Goal: Task Accomplishment & Management: Manage account settings

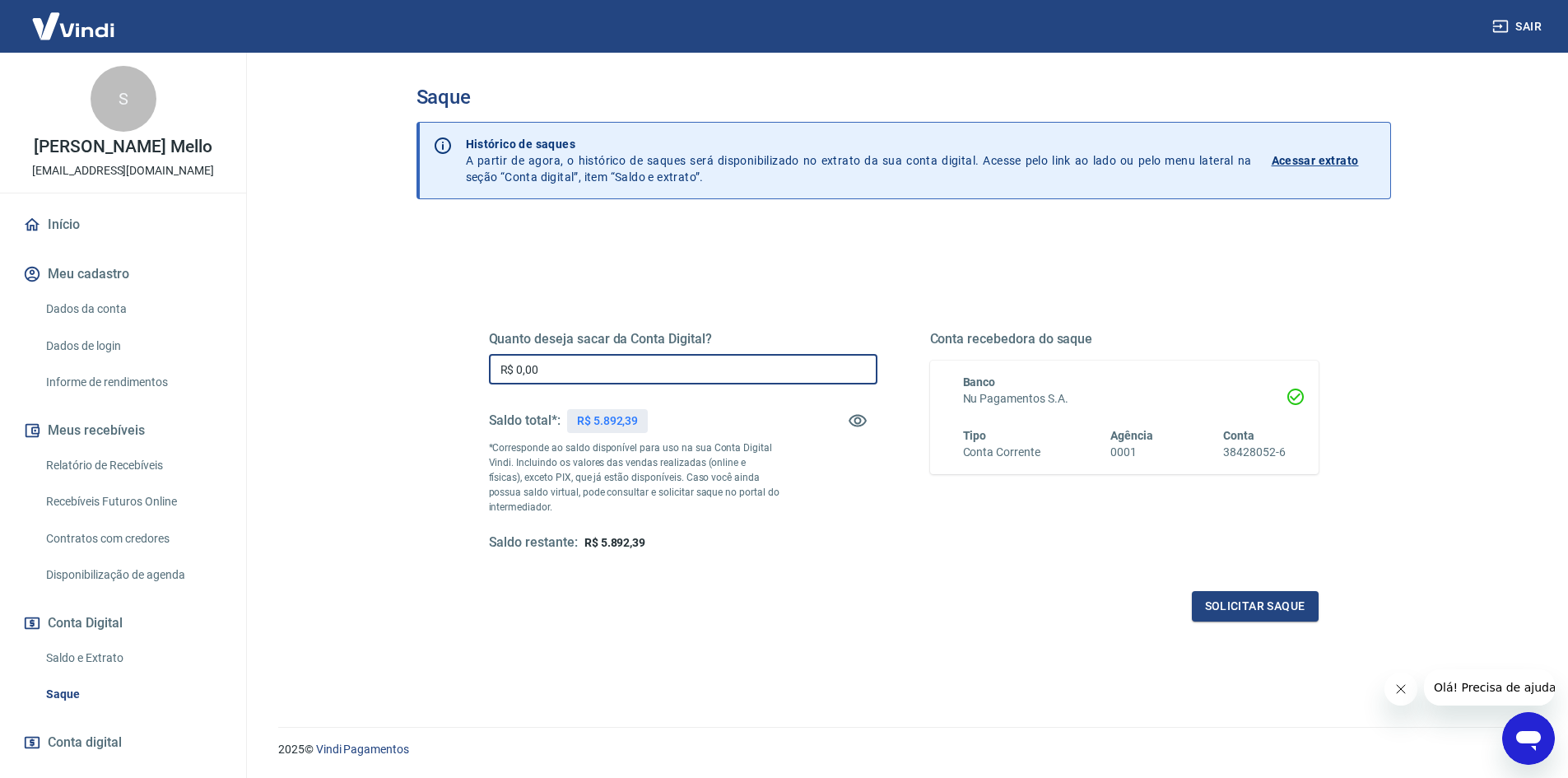
click at [574, 358] on input "R$ 0,00" at bounding box center [683, 369] width 389 height 30
type input "R$ 5.892,39"
click at [1230, 612] on button "Solicitar saque" at bounding box center [1255, 606] width 127 height 30
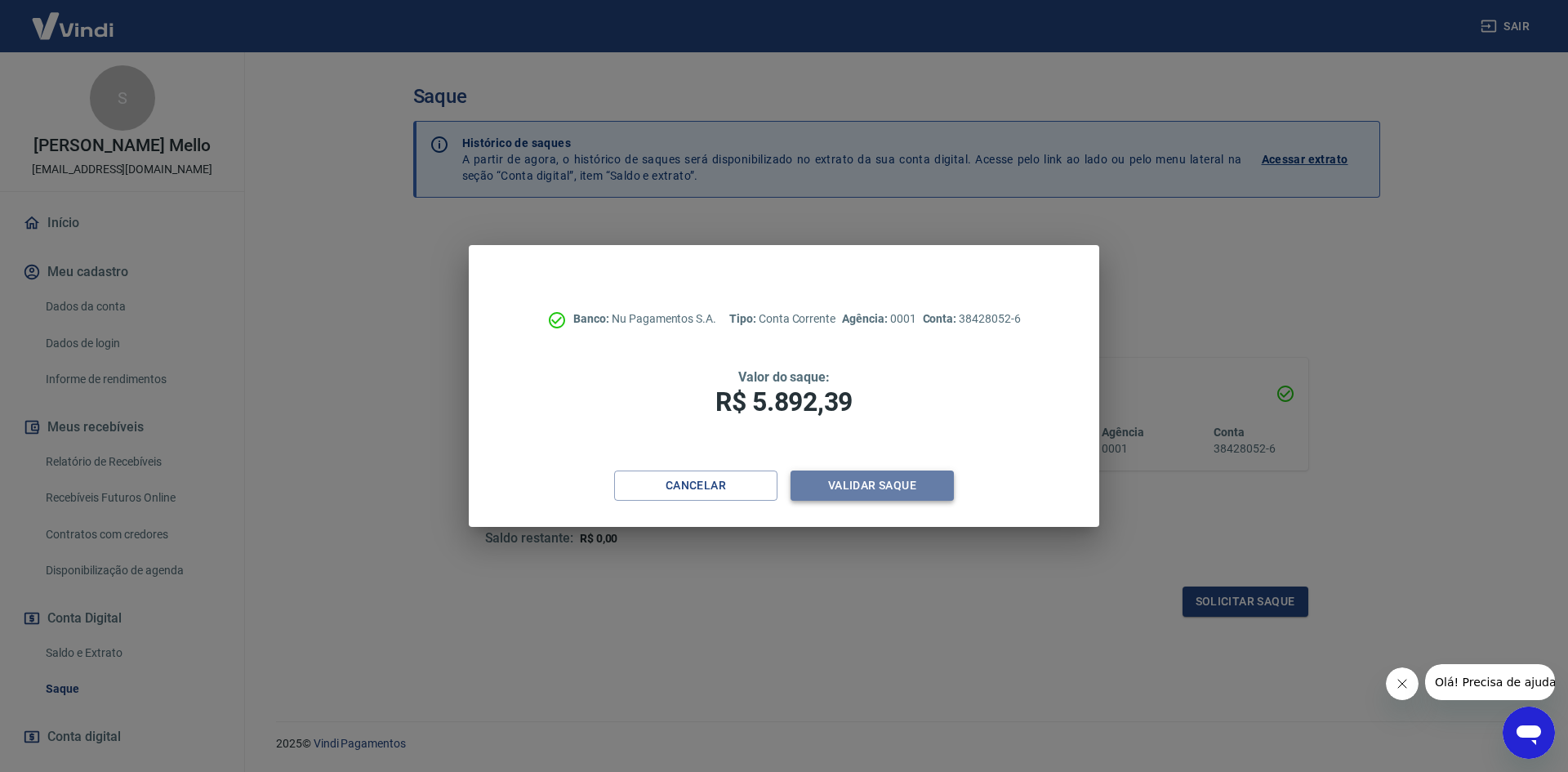
click at [901, 488] on button "Validar saque" at bounding box center [872, 485] width 164 height 30
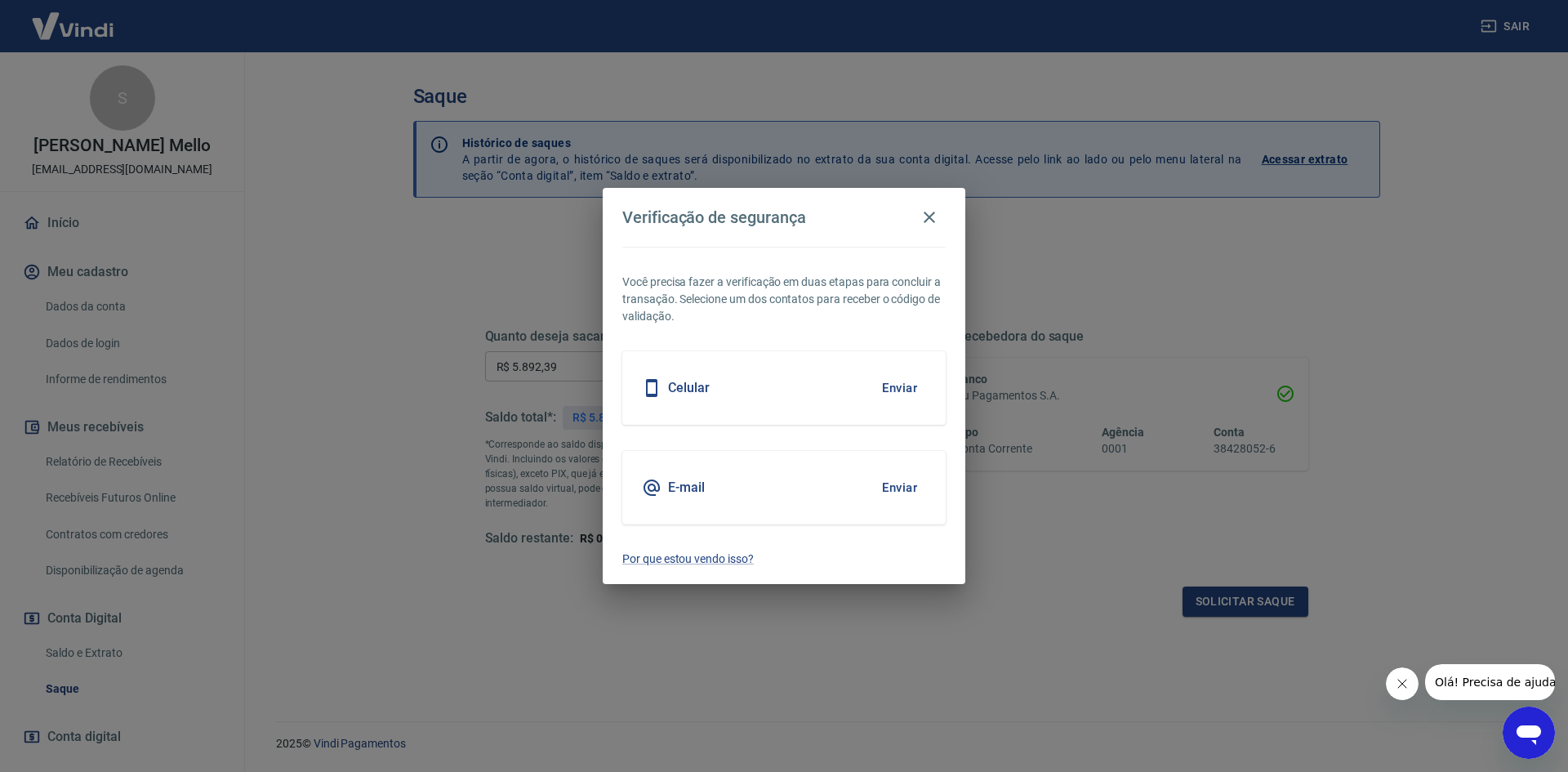
click at [843, 488] on div "E-mail Enviar" at bounding box center [784, 487] width 324 height 73
click at [907, 491] on button "Enviar" at bounding box center [899, 488] width 53 height 34
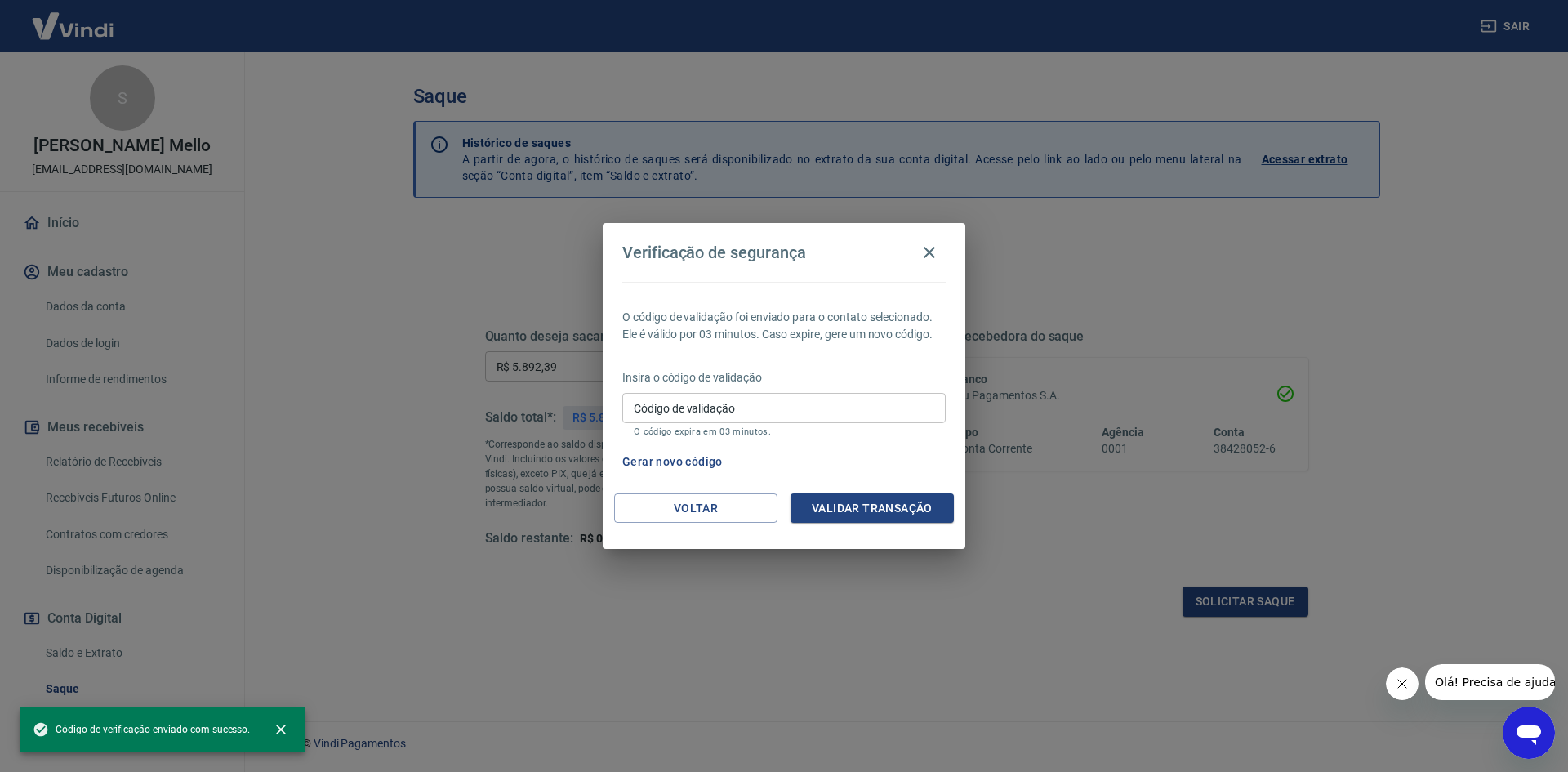
click at [783, 412] on input "Código de validação" at bounding box center [784, 408] width 324 height 30
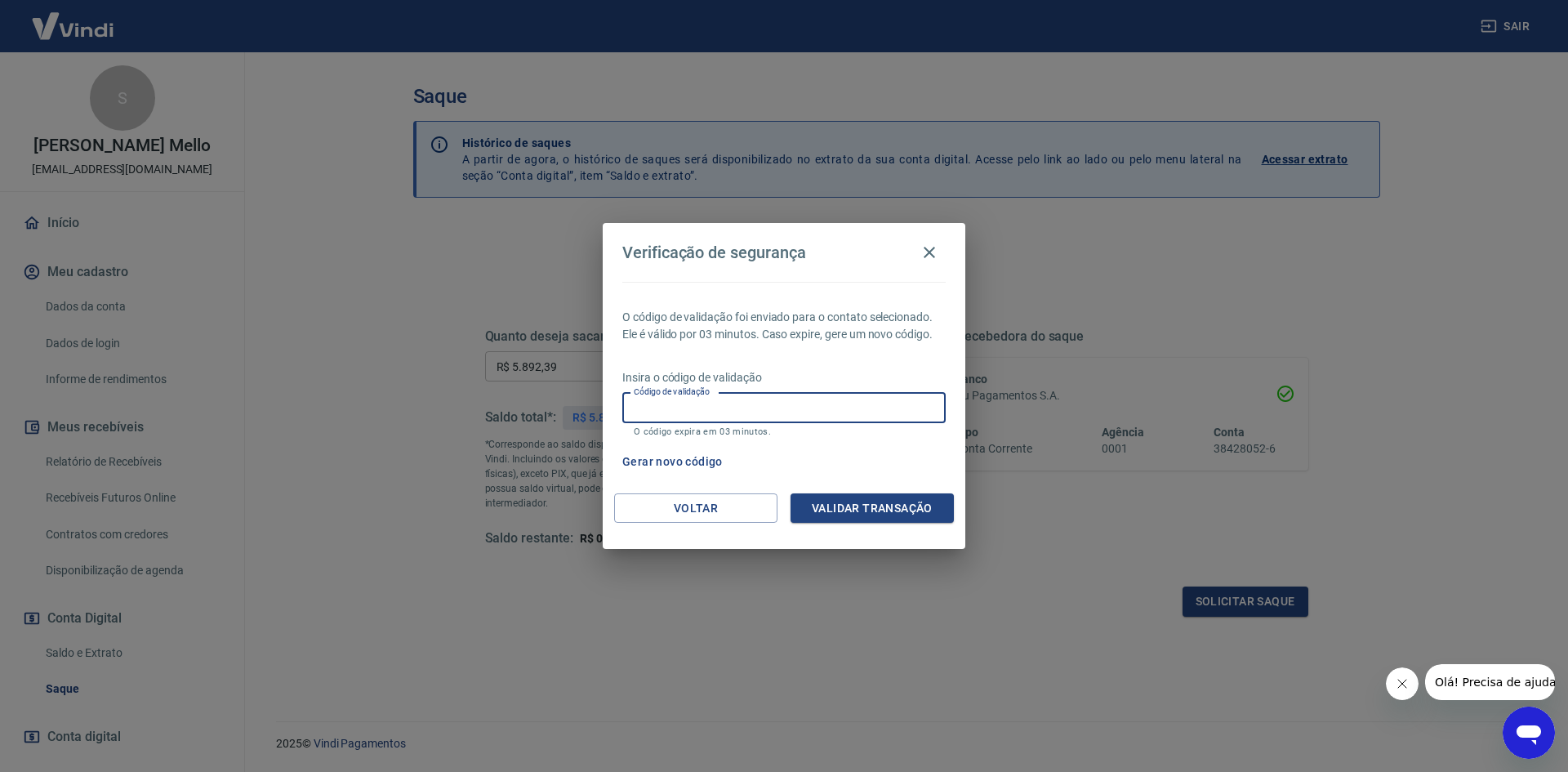
paste input "813856"
type input "813856"
click at [844, 530] on div "Voltar Validar transação" at bounding box center [784, 522] width 362 height 56
click at [847, 512] on button "Validar transação" at bounding box center [872, 508] width 164 height 30
